Goal: Transaction & Acquisition: Purchase product/service

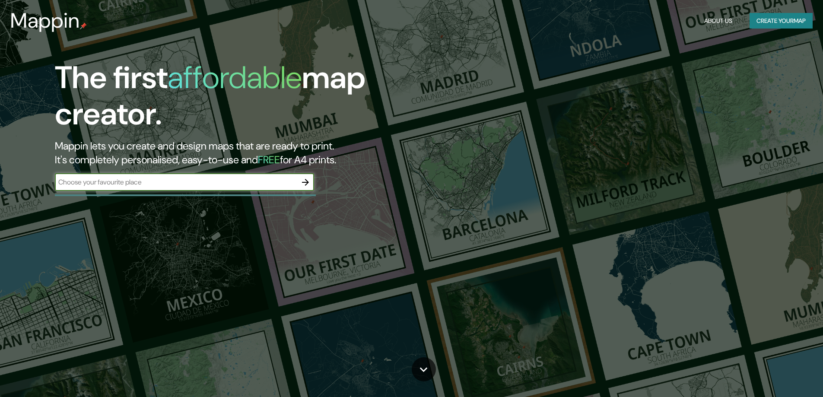
click at [84, 182] on input "text" at bounding box center [176, 182] width 242 height 10
type input "plaza [PERSON_NAME] cajmarca´"
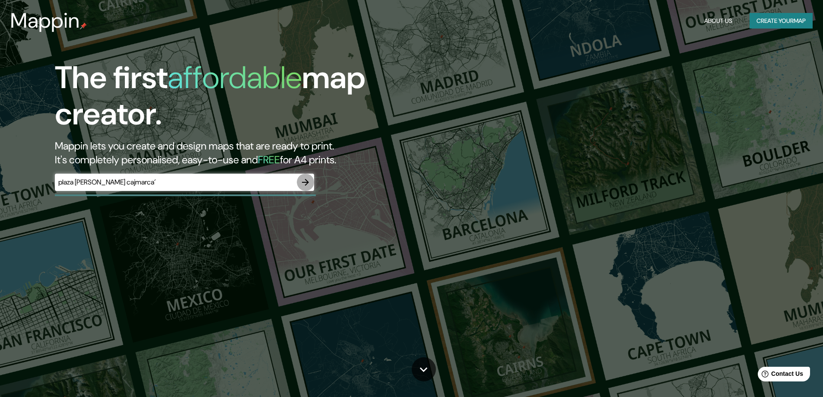
click at [311, 184] on icon "button" at bounding box center [305, 182] width 10 height 10
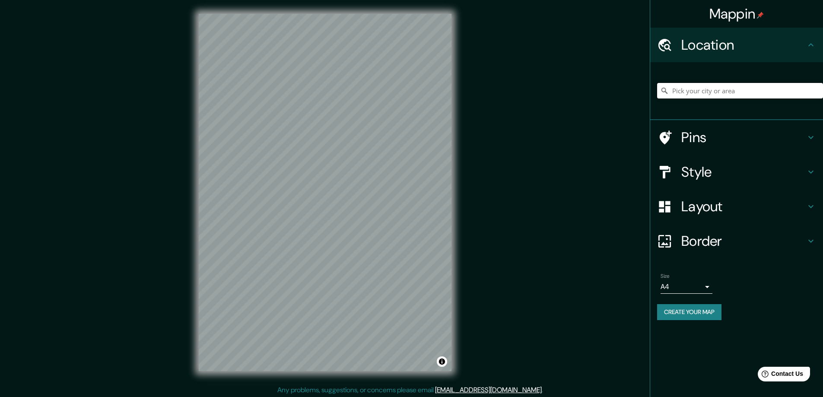
click at [765, 92] on input "Pick your city or area" at bounding box center [740, 91] width 166 height 16
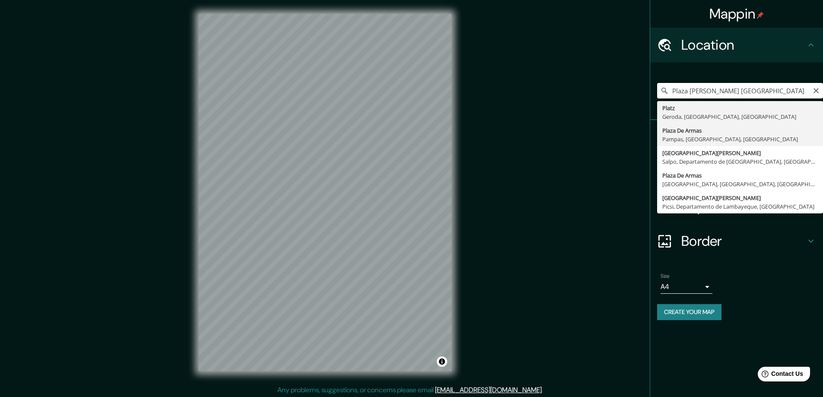
scroll to position [2, 0]
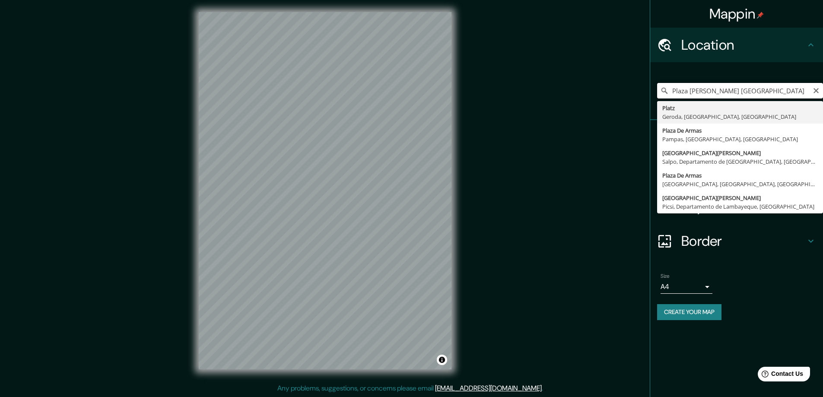
click at [721, 89] on input "Plaza [PERSON_NAME] [GEOGRAPHIC_DATA]" at bounding box center [740, 91] width 166 height 16
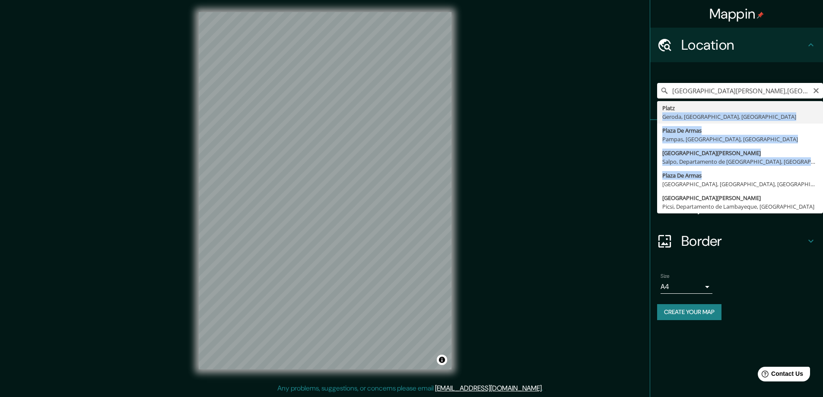
drag, startPoint x: 765, startPoint y: 175, endPoint x: 767, endPoint y: 89, distance: 85.6
type input "[PERSON_NAME], Geroda, [GEOGRAPHIC_DATA], [GEOGRAPHIC_DATA]"
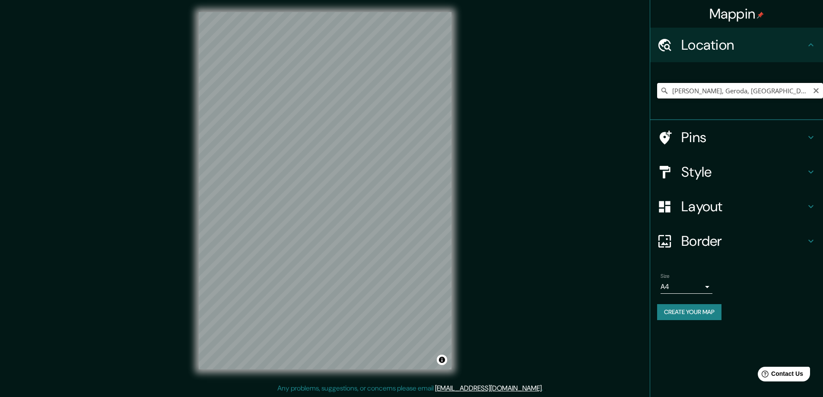
click at [776, 93] on input "[PERSON_NAME], Geroda, [GEOGRAPHIC_DATA], [GEOGRAPHIC_DATA]" at bounding box center [740, 91] width 166 height 16
click at [816, 95] on input "[PERSON_NAME], Geroda, [GEOGRAPHIC_DATA], [GEOGRAPHIC_DATA]" at bounding box center [740, 91] width 166 height 16
click at [816, 90] on icon "Clear" at bounding box center [815, 90] width 5 height 5
click at [774, 90] on input "Pick your city or area" at bounding box center [740, 91] width 166 height 16
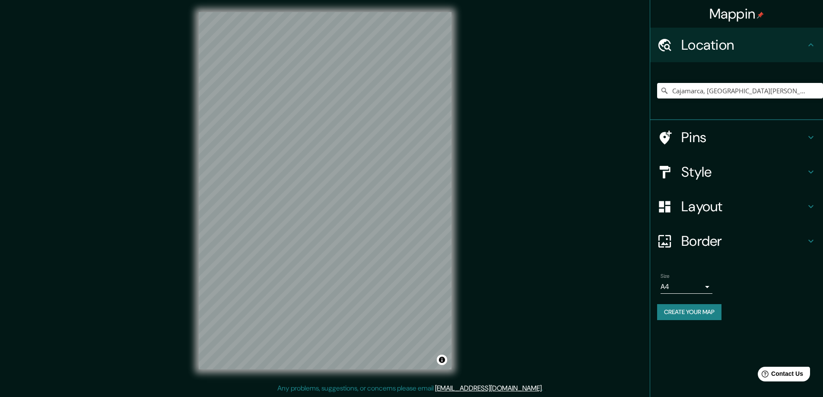
click at [708, 174] on h4 "Style" at bounding box center [743, 171] width 124 height 17
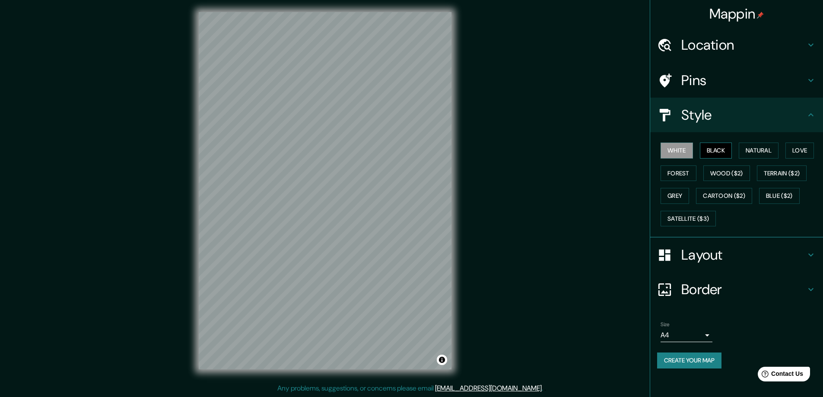
click at [711, 152] on button "Black" at bounding box center [716, 151] width 32 height 16
click at [757, 152] on button "Natural" at bounding box center [759, 151] width 40 height 16
click at [801, 146] on button "Love" at bounding box center [799, 151] width 29 height 16
click at [682, 173] on button "Forest" at bounding box center [679, 173] width 36 height 16
click at [715, 171] on button "Wood ($2)" at bounding box center [726, 173] width 47 height 16
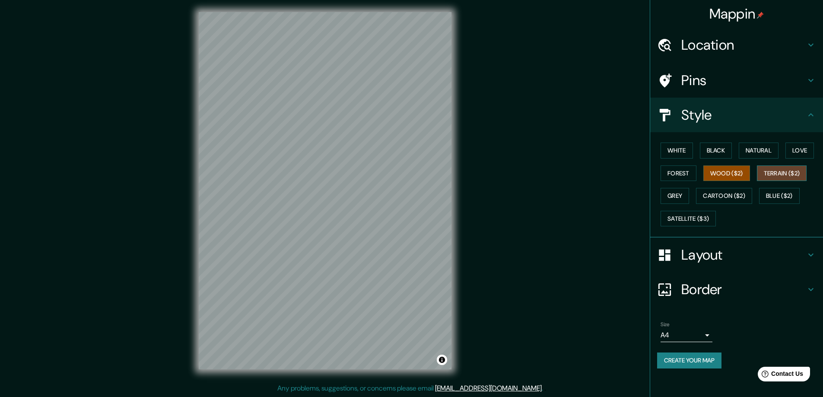
click at [774, 174] on button "Terrain ($2)" at bounding box center [782, 173] width 50 height 16
click at [725, 173] on button "Wood ($2)" at bounding box center [726, 173] width 47 height 16
click at [722, 154] on button "Black" at bounding box center [716, 151] width 32 height 16
click at [665, 156] on button "White" at bounding box center [677, 151] width 32 height 16
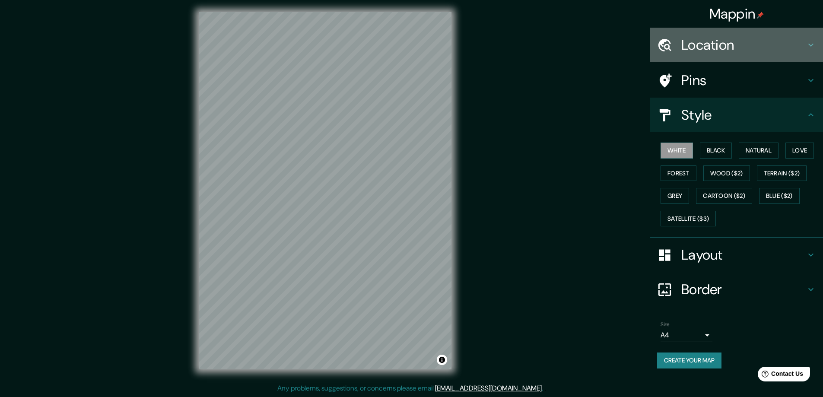
click at [698, 53] on h4 "Location" at bounding box center [743, 44] width 124 height 17
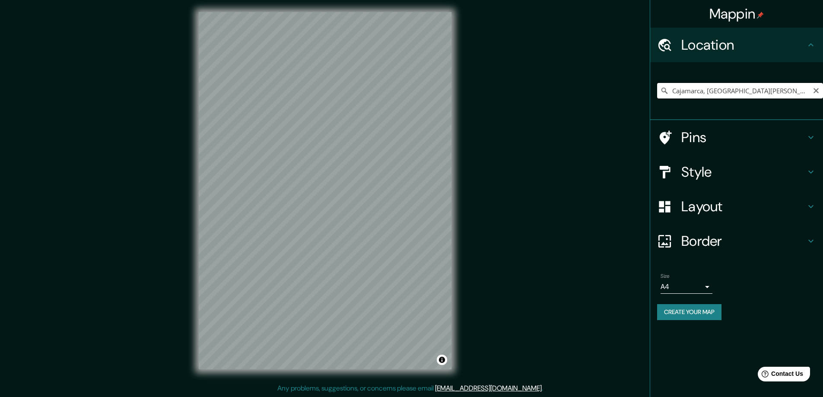
click at [675, 92] on input "Cajamarca, [GEOGRAPHIC_DATA][PERSON_NAME], [GEOGRAPHIC_DATA]" at bounding box center [740, 91] width 166 height 16
click at [670, 90] on input "Cajamarca, [GEOGRAPHIC_DATA][PERSON_NAME], [GEOGRAPHIC_DATA]" at bounding box center [740, 91] width 166 height 16
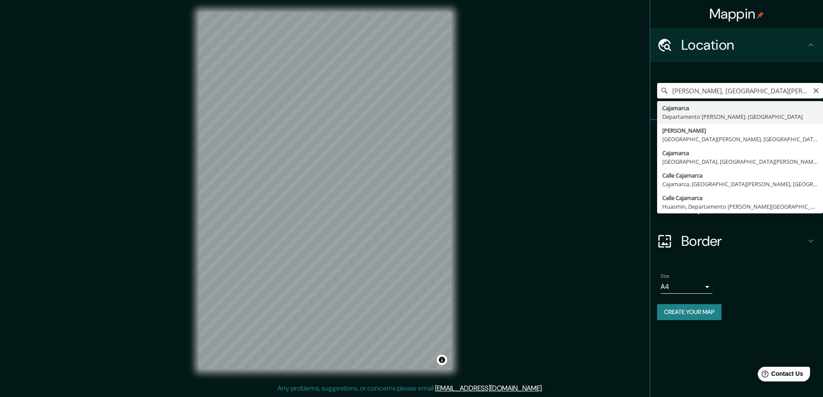
type input "Cajamarca, [GEOGRAPHIC_DATA][PERSON_NAME], [GEOGRAPHIC_DATA]"
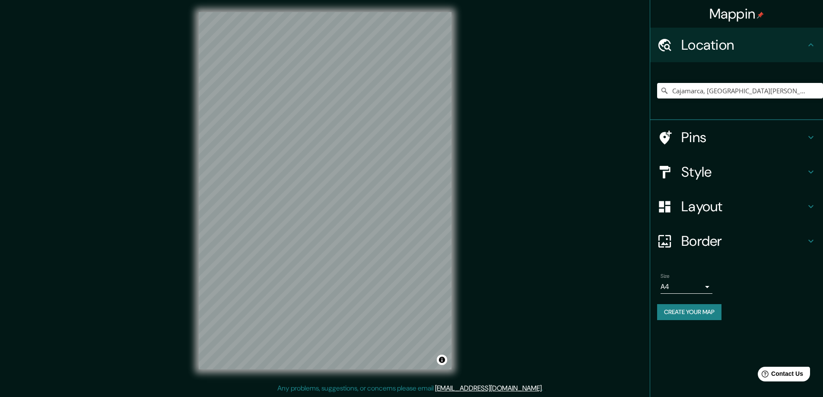
click at [713, 180] on h4 "Style" at bounding box center [743, 171] width 124 height 17
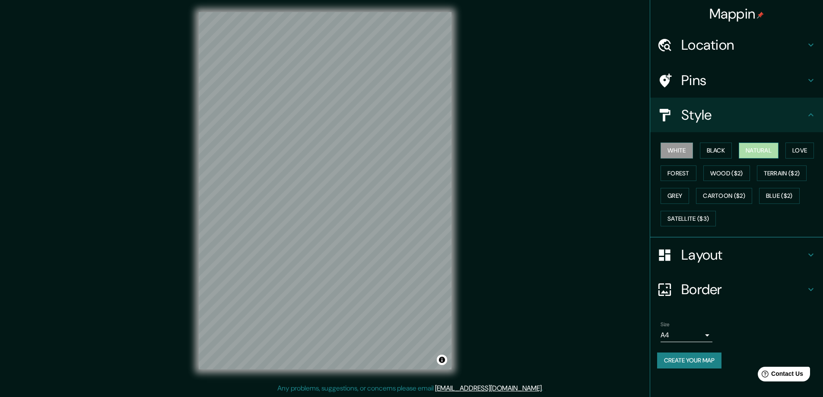
click at [766, 151] on button "Natural" at bounding box center [759, 151] width 40 height 16
click at [801, 144] on button "Love" at bounding box center [799, 151] width 29 height 16
click at [682, 171] on button "Forest" at bounding box center [679, 173] width 36 height 16
click at [717, 177] on button "Wood ($2)" at bounding box center [726, 173] width 47 height 16
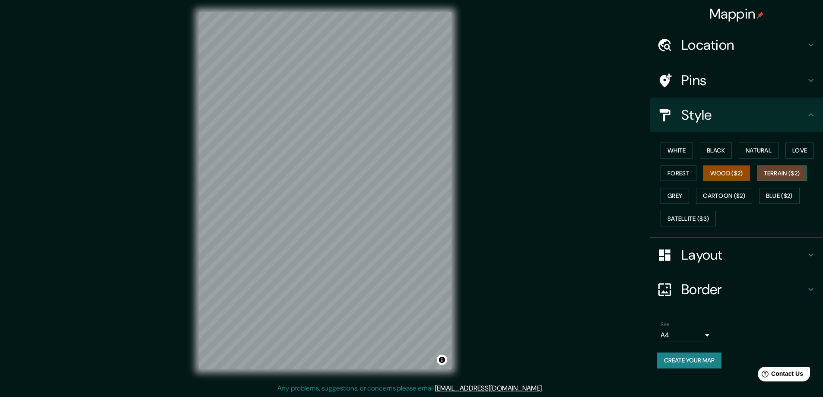
click at [785, 178] on button "Terrain ($2)" at bounding box center [782, 173] width 50 height 16
click at [686, 194] on button "Grey" at bounding box center [675, 196] width 29 height 16
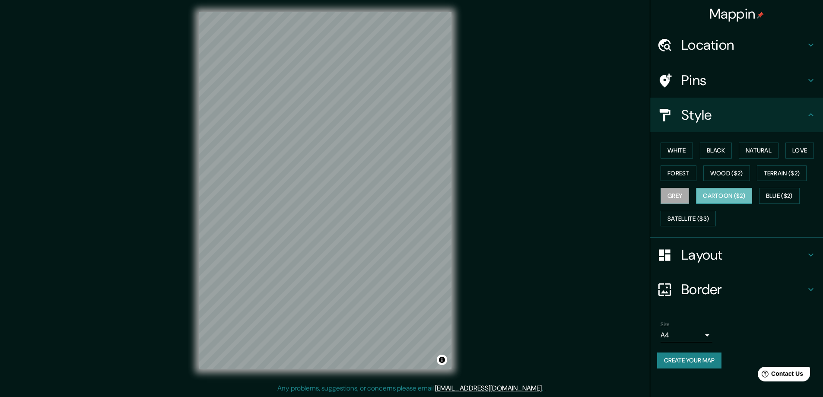
click at [719, 200] on button "Cartoon ($2)" at bounding box center [724, 196] width 56 height 16
click at [786, 193] on button "Blue ($2)" at bounding box center [779, 196] width 41 height 16
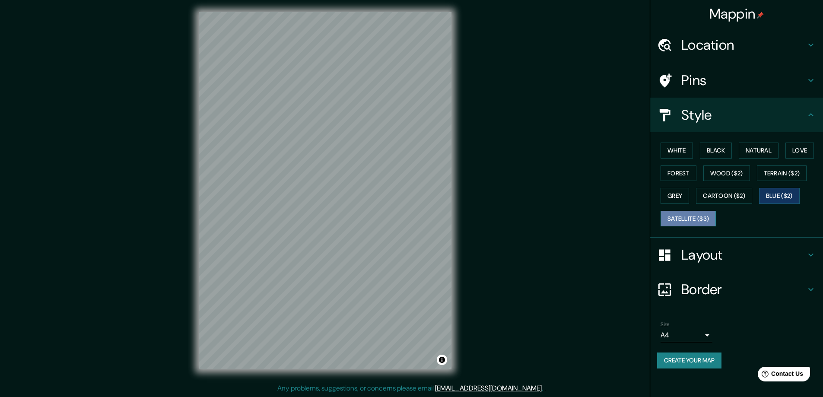
click at [678, 218] on button "Satellite ($3)" at bounding box center [688, 219] width 55 height 16
click at [678, 149] on button "White" at bounding box center [677, 151] width 32 height 16
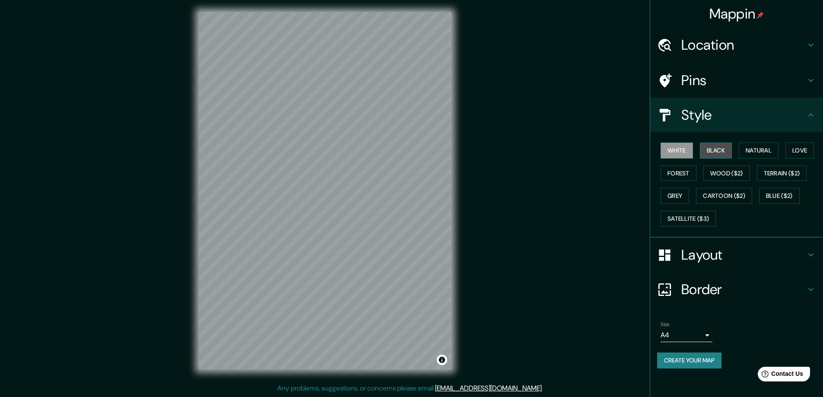
click at [718, 151] on button "Black" at bounding box center [716, 151] width 32 height 16
click at [721, 252] on h4 "Layout" at bounding box center [743, 254] width 124 height 17
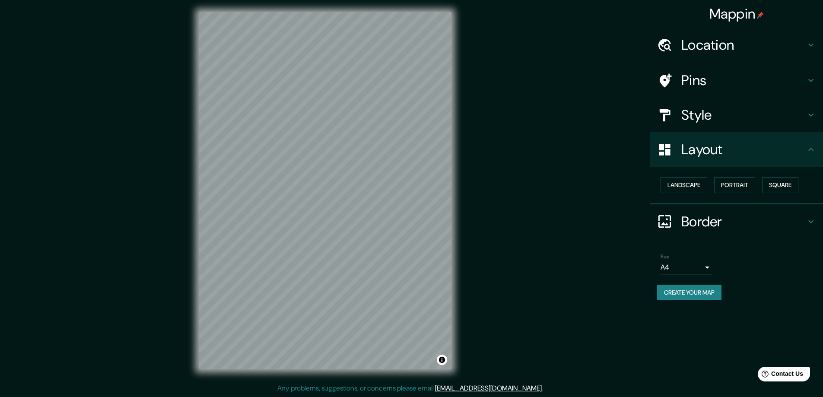
click at [709, 223] on h4 "Border" at bounding box center [743, 221] width 124 height 17
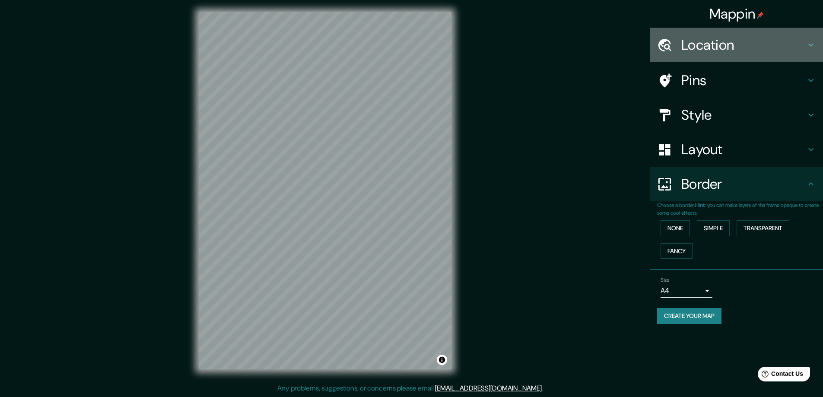
click at [714, 46] on h4 "Location" at bounding box center [743, 44] width 124 height 17
